Goal: Entertainment & Leisure: Consume media (video, audio)

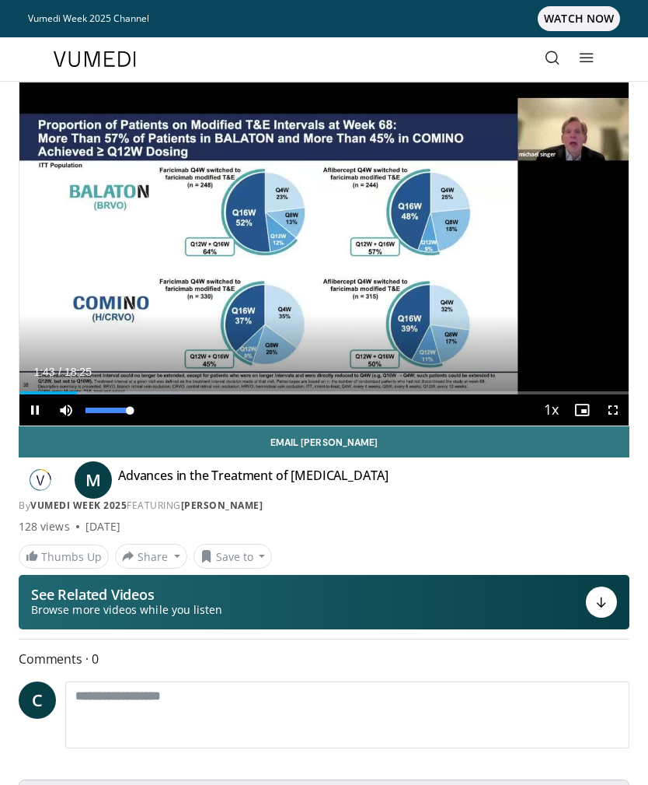
click at [59, 363] on div "10 seconds Tap to unmute" at bounding box center [324, 253] width 610 height 343
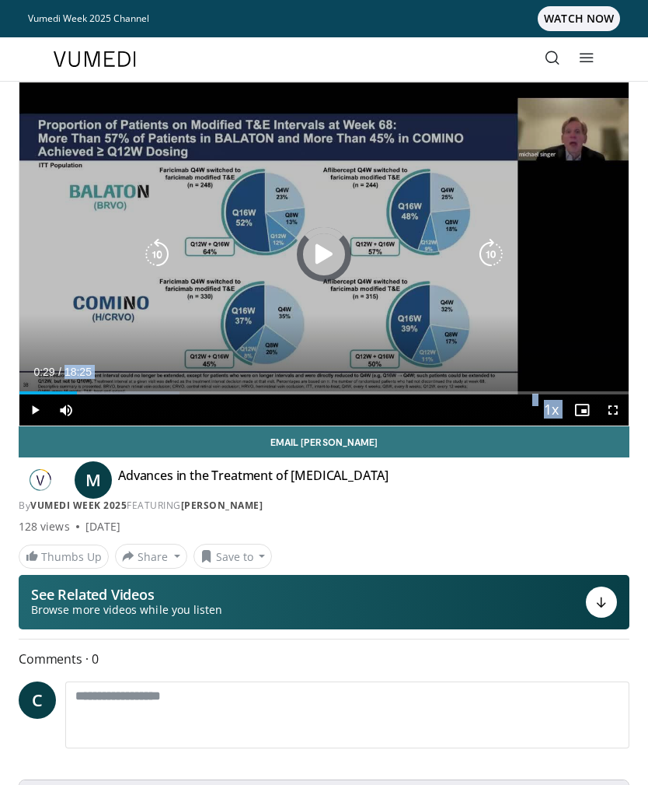
click at [37, 392] on div "Progress Bar" at bounding box center [102, 392] width 155 height 3
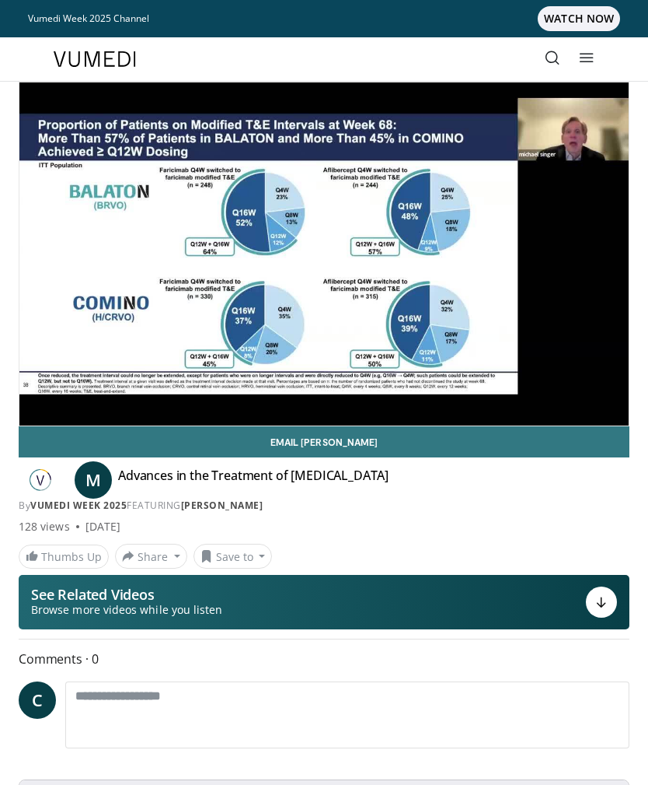
click at [599, 606] on icon at bounding box center [602, 602] width 12 height 12
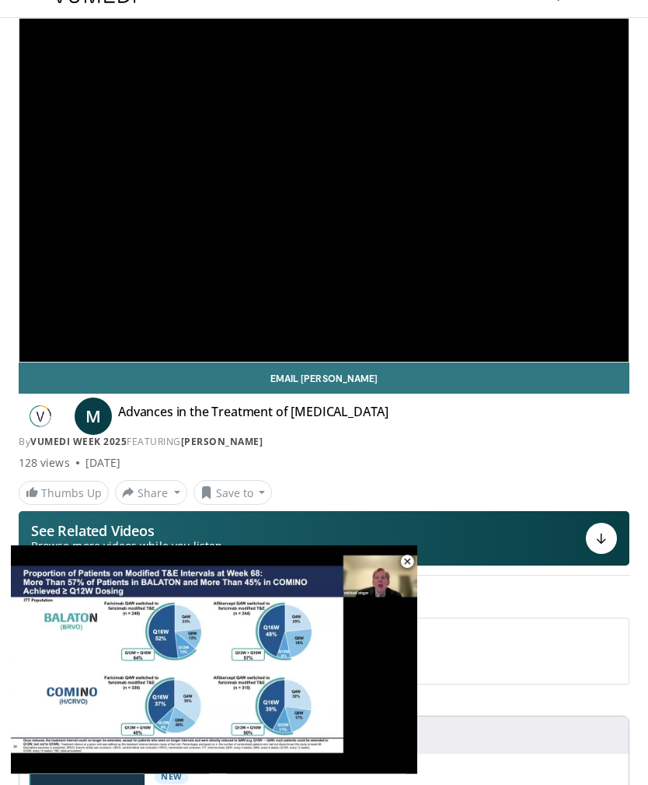
scroll to position [779, 0]
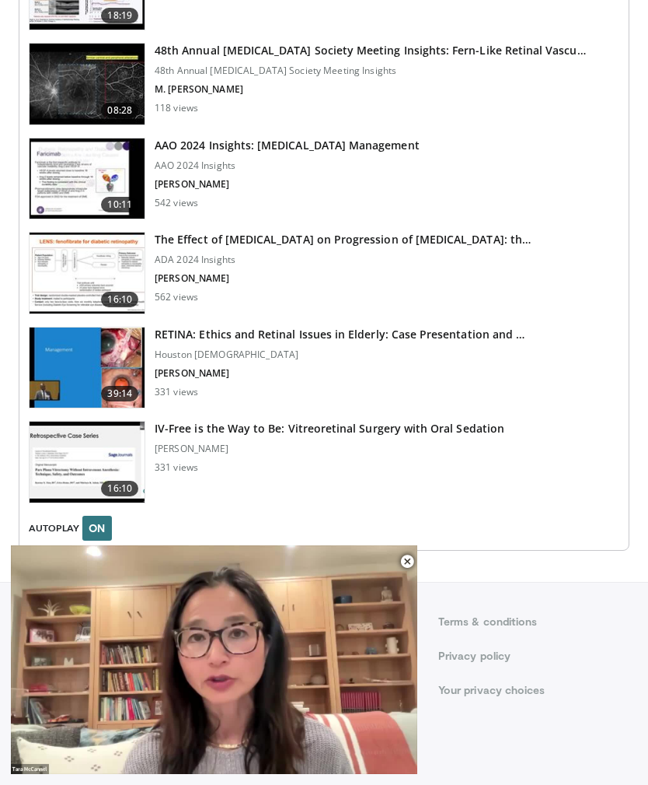
scroll to position [2030, 0]
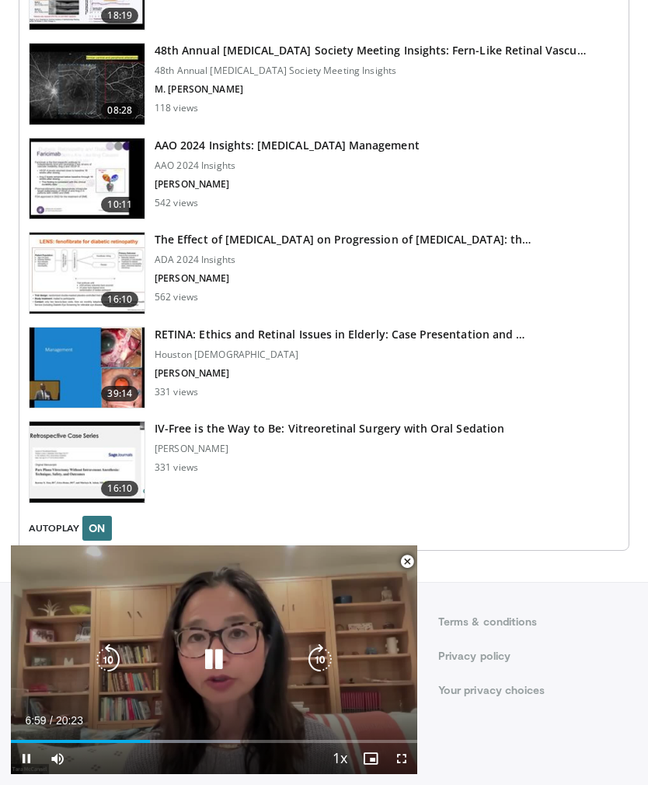
click at [18, 771] on span "Video Player" at bounding box center [26, 758] width 31 height 31
